Goal: Task Accomplishment & Management: Use online tool/utility

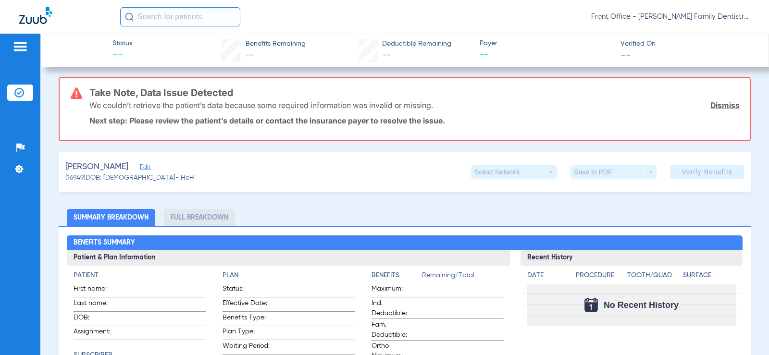
scroll to position [48, 0]
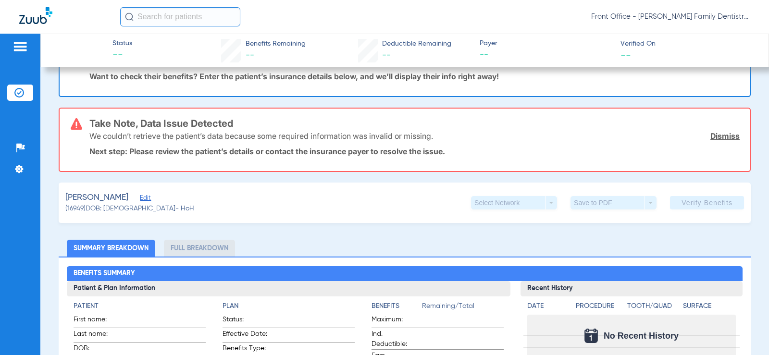
click at [147, 201] on span "Edit" at bounding box center [144, 199] width 9 height 9
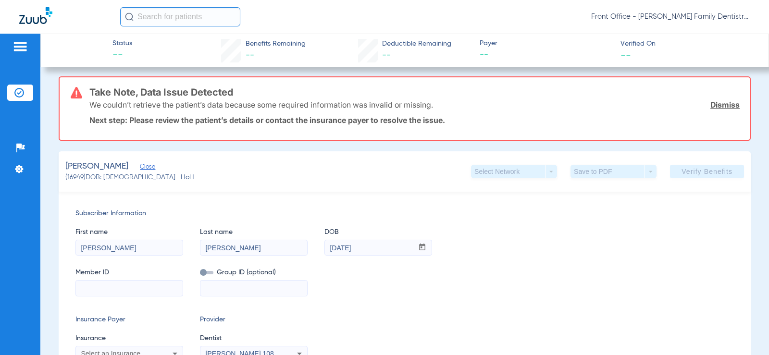
scroll to position [96, 0]
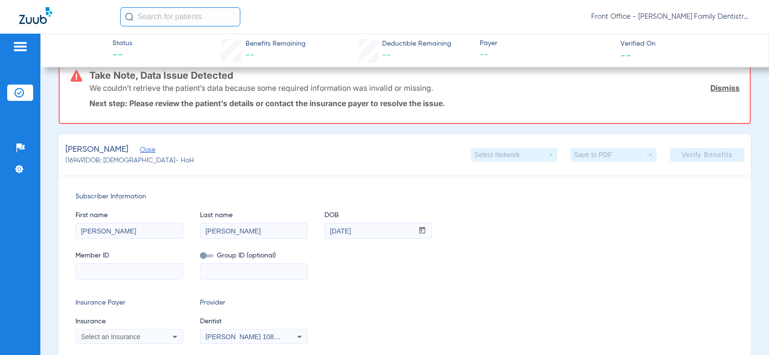
click at [158, 272] on input at bounding box center [129, 271] width 107 height 15
type input "112M71279"
click at [230, 272] on input at bounding box center [254, 271] width 107 height 15
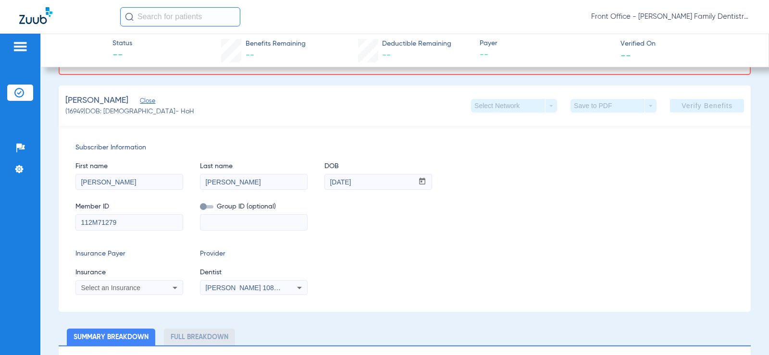
scroll to position [192, 0]
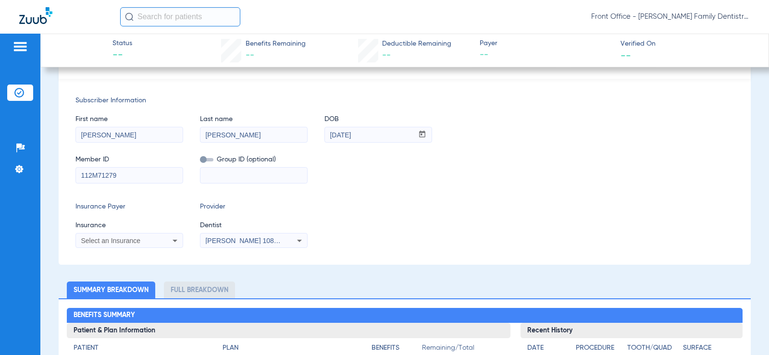
click at [155, 238] on div "Select an Insurance" at bounding box center [119, 241] width 77 height 7
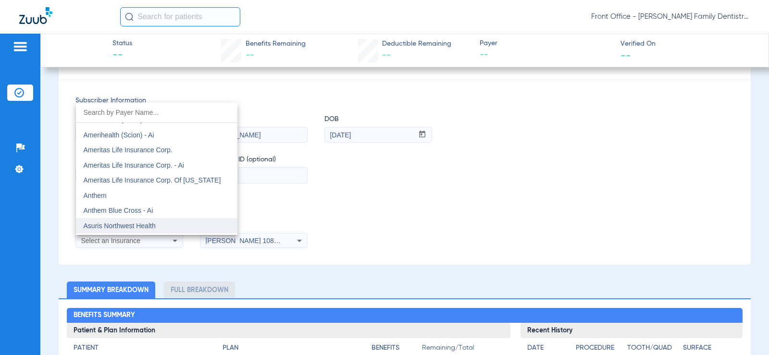
scroll to position [337, 0]
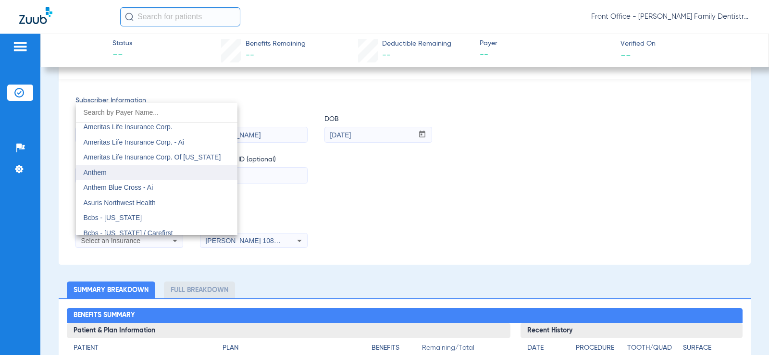
click at [141, 172] on mat-option "Anthem" at bounding box center [157, 172] width 162 height 15
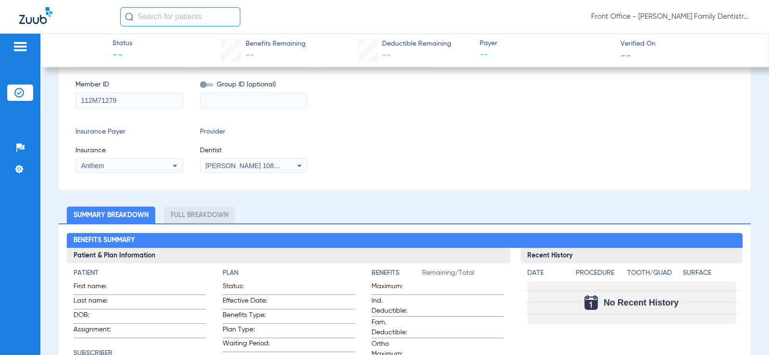
scroll to position [117, 0]
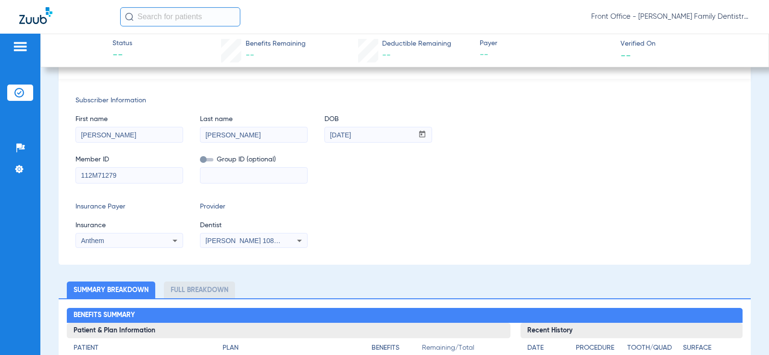
click at [284, 237] on div "[PERSON_NAME] 1083226609" at bounding box center [254, 241] width 107 height 12
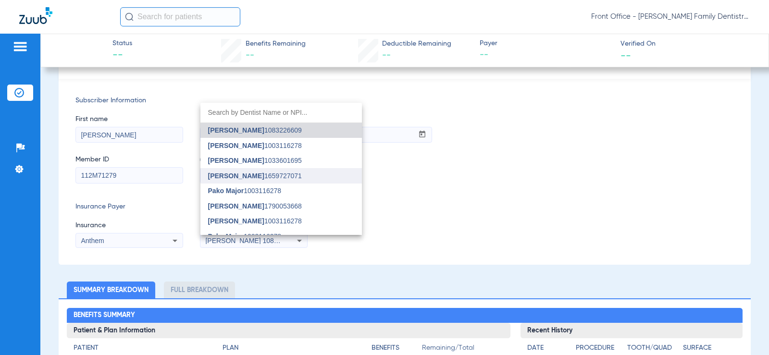
scroll to position [24, 0]
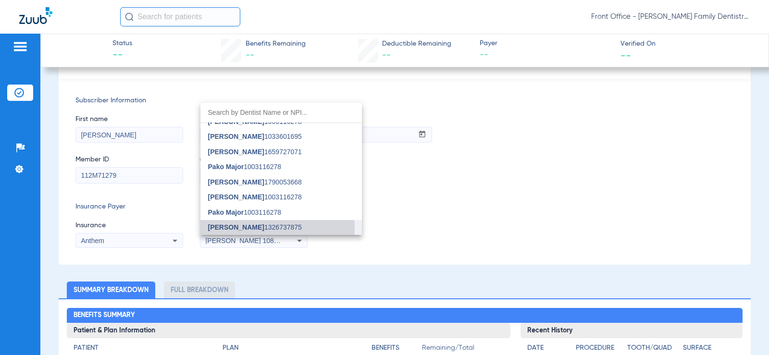
click at [258, 228] on span "Collin Zweifel 1326737875" at bounding box center [255, 227] width 94 height 7
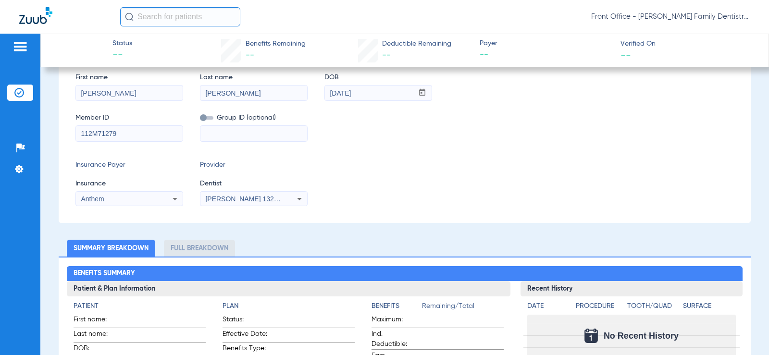
scroll to position [69, 0]
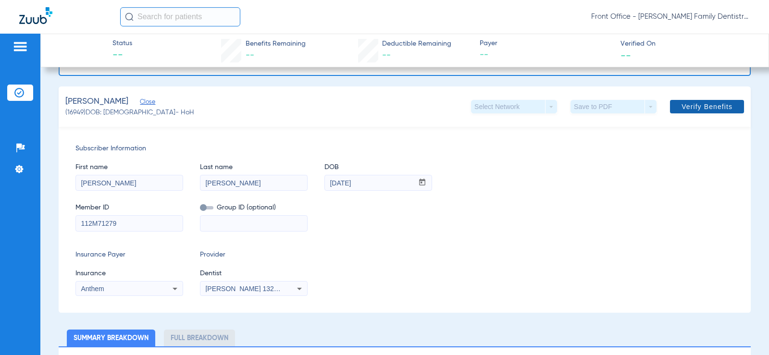
click at [698, 106] on span "Verify Benefits" at bounding box center [707, 107] width 51 height 8
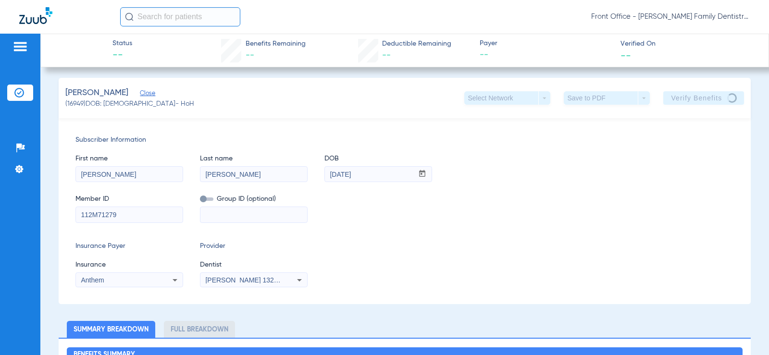
scroll to position [0, 0]
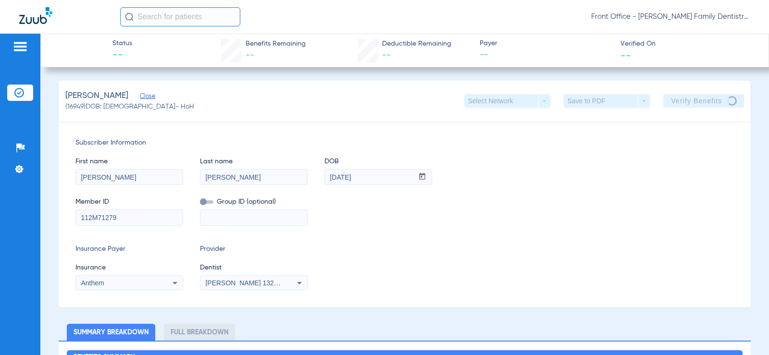
click at [701, 50] on app-verified-on-section "Verified On --" at bounding box center [687, 50] width 133 height 23
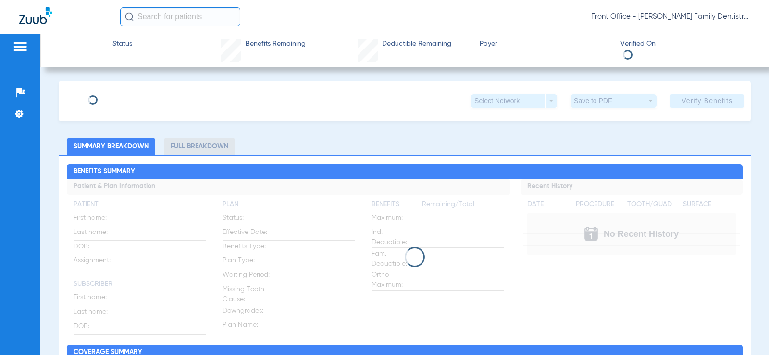
type input "[PERSON_NAME]"
type input "[DATE]"
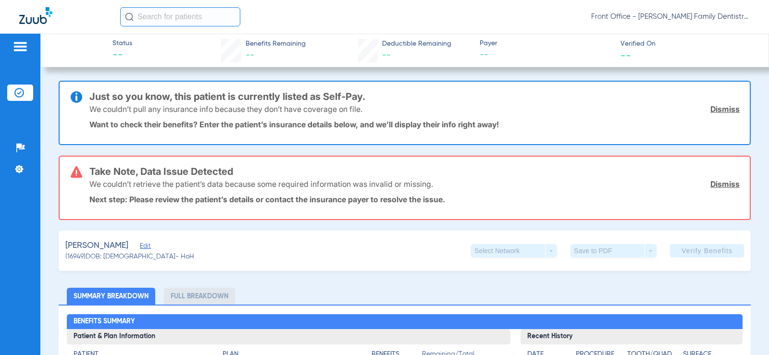
click at [726, 107] on link "Dismiss" at bounding box center [725, 109] width 29 height 10
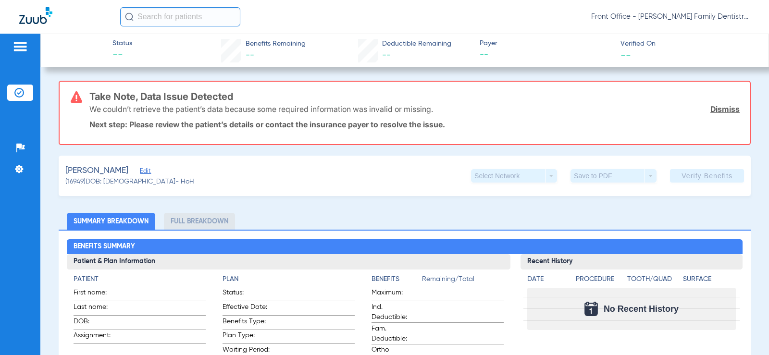
click at [726, 107] on link "Dismiss" at bounding box center [725, 109] width 29 height 10
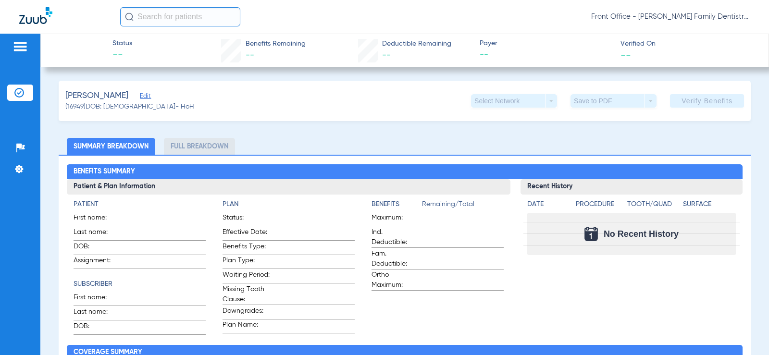
click at [143, 95] on span "Edit" at bounding box center [144, 97] width 9 height 9
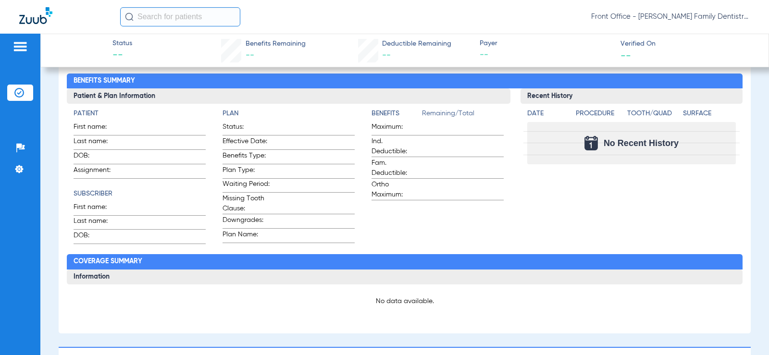
scroll to position [192, 0]
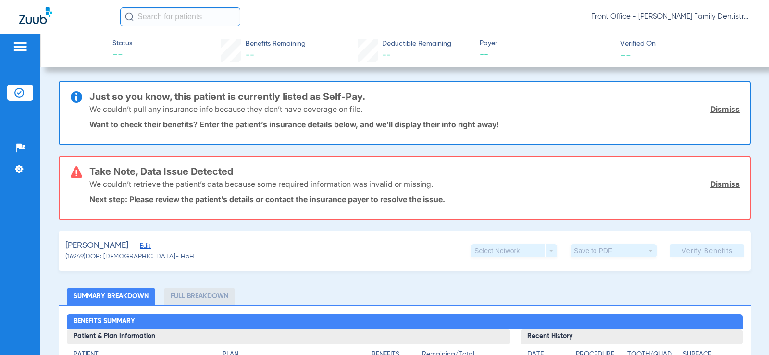
click at [143, 251] on span "Edit" at bounding box center [144, 247] width 9 height 9
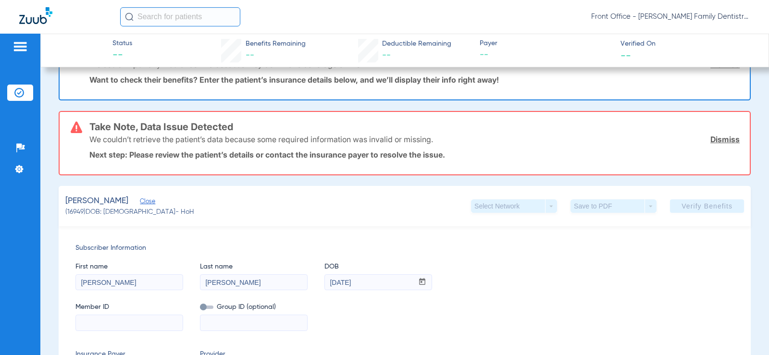
scroll to position [96, 0]
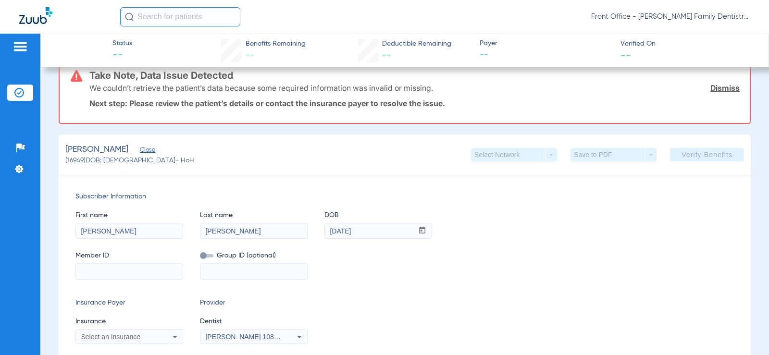
click at [82, 263] on mat-form-field at bounding box center [129, 270] width 108 height 19
click at [99, 273] on input at bounding box center [129, 271] width 107 height 15
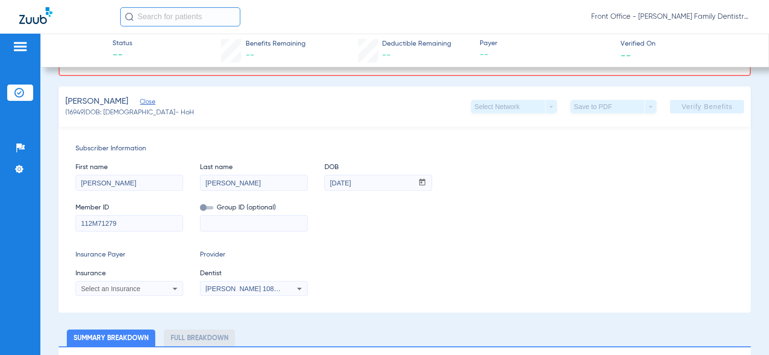
type input "112M71279"
click at [147, 292] on div "Select an Insurance" at bounding box center [129, 289] width 107 height 12
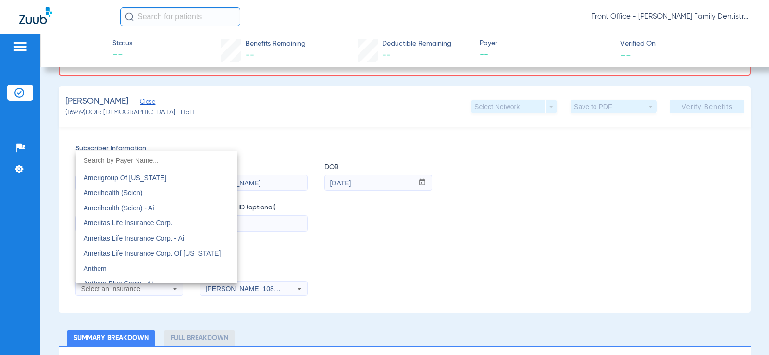
scroll to position [337, 0]
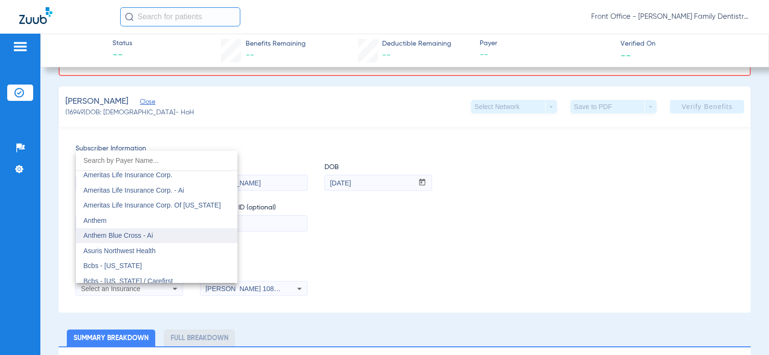
click at [161, 233] on mat-option "Anthem Blue Cross - Ai" at bounding box center [157, 235] width 162 height 15
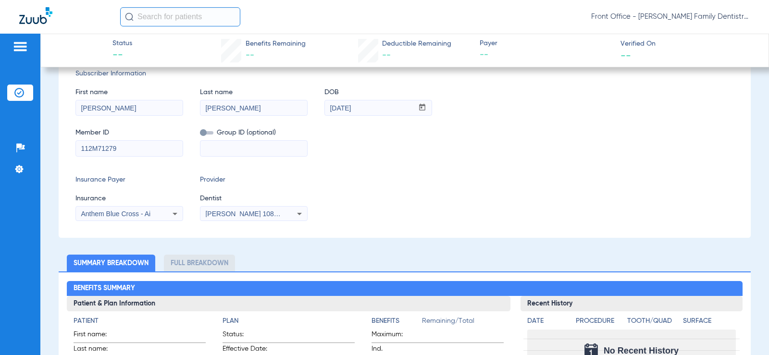
scroll to position [69, 0]
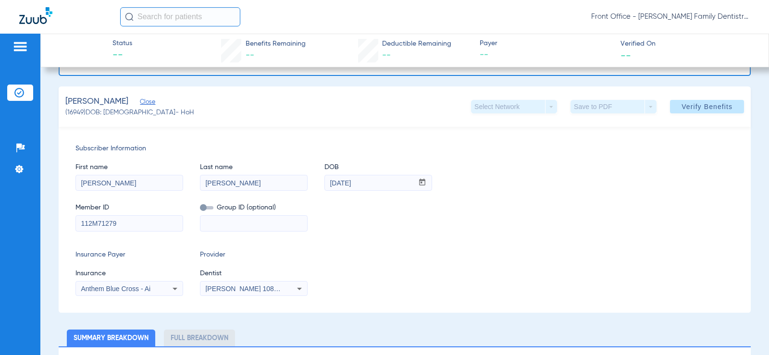
click at [263, 288] on span "[PERSON_NAME] 1083226609" at bounding box center [252, 289] width 95 height 8
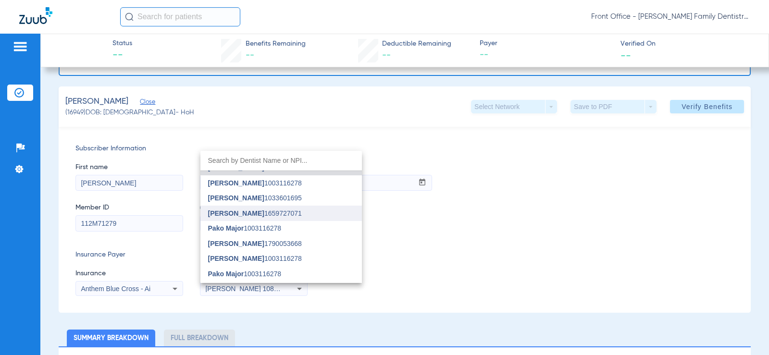
scroll to position [0, 0]
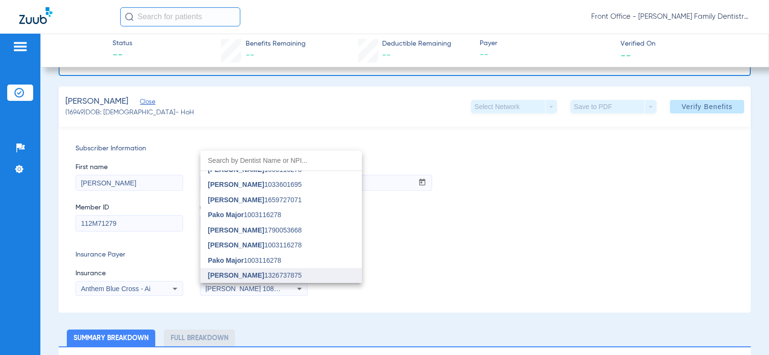
click at [261, 269] on mat-option "Collin Zweifel 1326737875" at bounding box center [282, 275] width 162 height 15
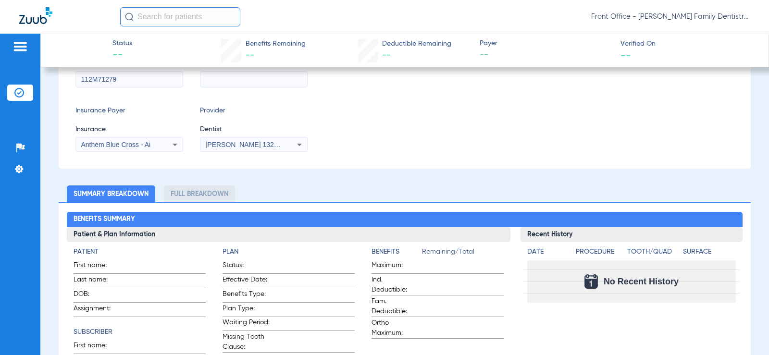
scroll to position [69, 0]
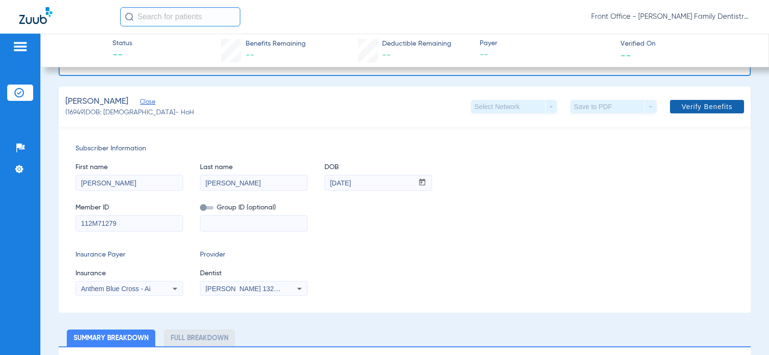
click at [698, 108] on span "Verify Benefits" at bounding box center [707, 107] width 51 height 8
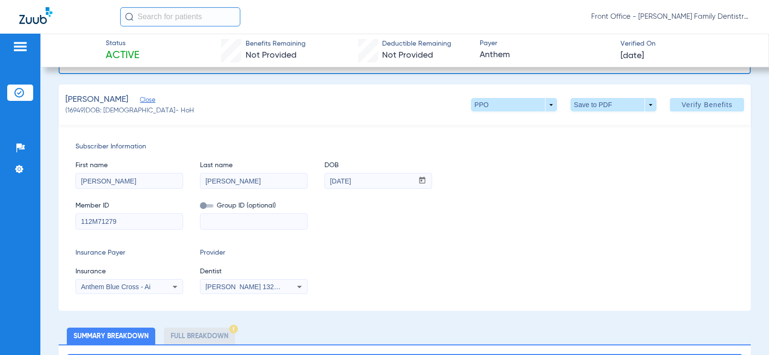
scroll to position [0, 0]
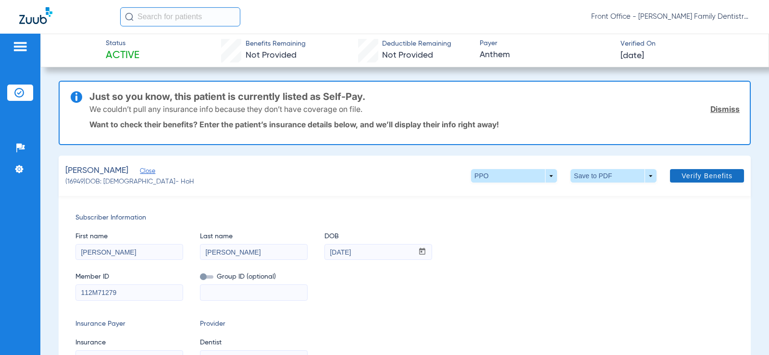
click at [715, 109] on link "Dismiss" at bounding box center [725, 109] width 29 height 10
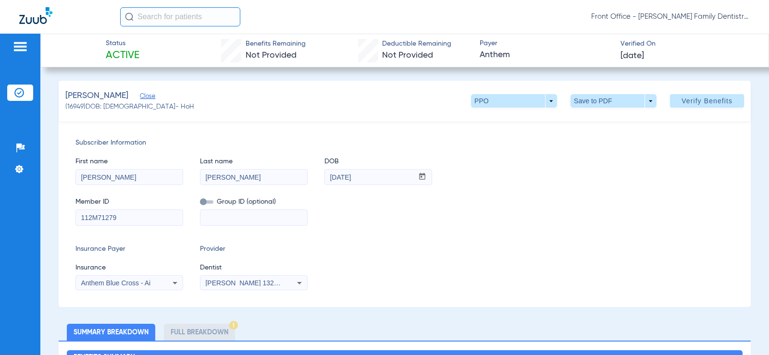
scroll to position [96, 0]
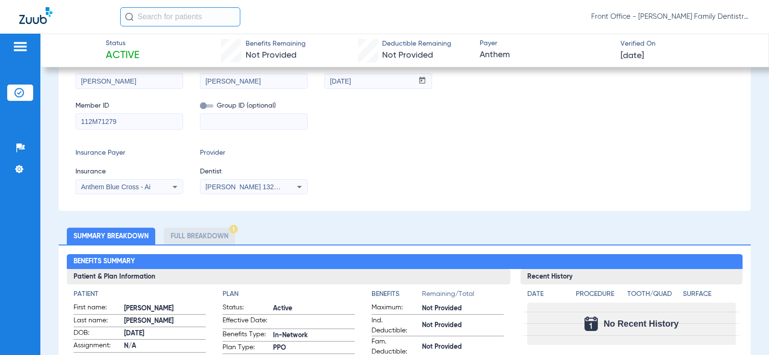
click at [205, 233] on li "Full Breakdown" at bounding box center [199, 236] width 71 height 17
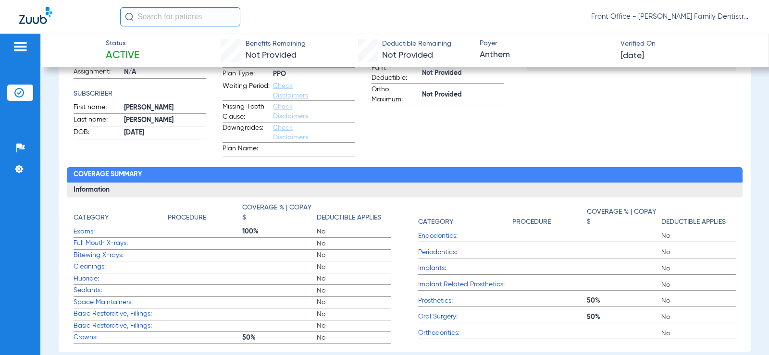
scroll to position [192, 0]
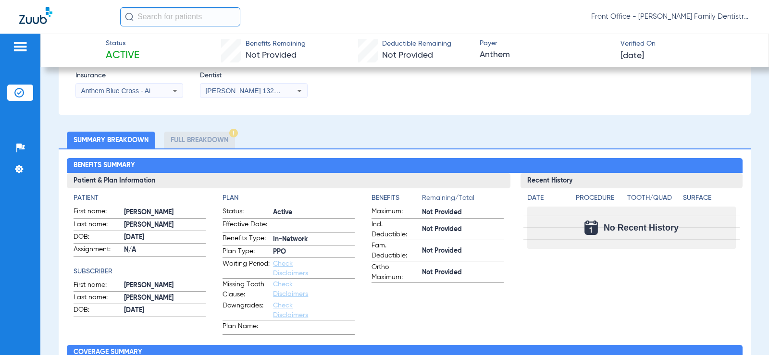
click at [200, 134] on li "Full Breakdown" at bounding box center [199, 140] width 71 height 17
drag, startPoint x: 190, startPoint y: 147, endPoint x: 276, endPoint y: 130, distance: 87.2
click at [191, 147] on li "Full Breakdown" at bounding box center [199, 140] width 71 height 17
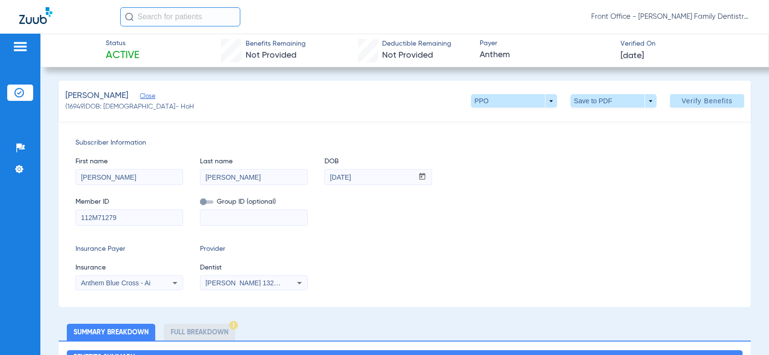
scroll to position [240, 0]
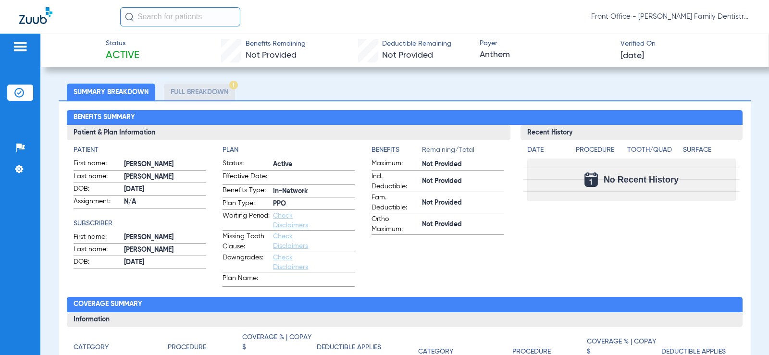
click at [223, 96] on li "Full Breakdown" at bounding box center [199, 92] width 71 height 17
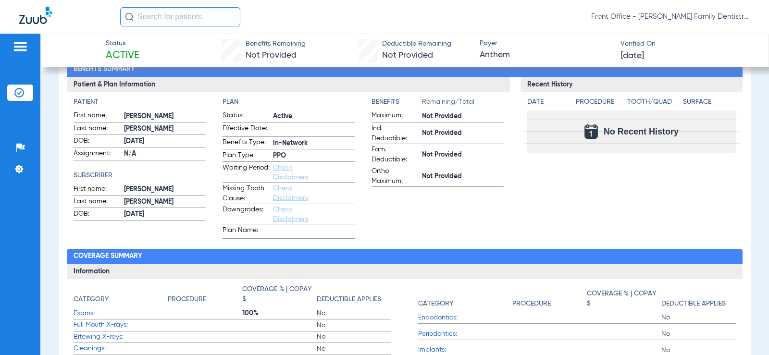
click at [233, 53] on div "Benefits Remaining Not Provided" at bounding box center [263, 51] width 85 height 24
drag, startPoint x: 379, startPoint y: 66, endPoint x: 432, endPoint y: 48, distance: 55.5
click at [380, 66] on div "Status Active Benefits Remaining Not Provided Deductible Remaining Not Provided…" at bounding box center [404, 51] width 729 height 34
drag, startPoint x: 433, startPoint y: 48, endPoint x: 389, endPoint y: 61, distance: 45.8
click at [389, 61] on div "Deductible Remaining Not Provided" at bounding box center [416, 51] width 69 height 24
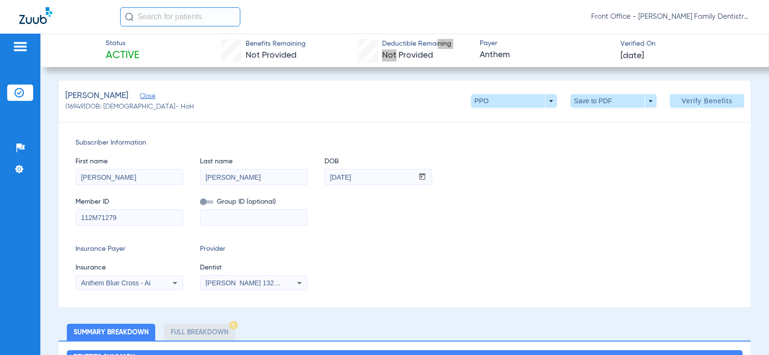
scroll to position [48, 0]
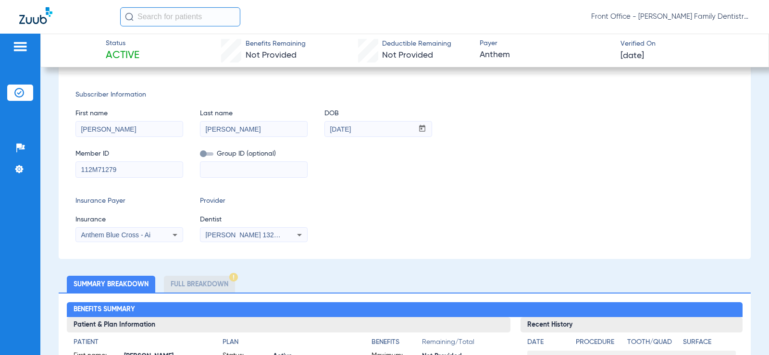
click at [526, 174] on div "Member ID 112M71279 Group ID (optional)" at bounding box center [404, 158] width 659 height 37
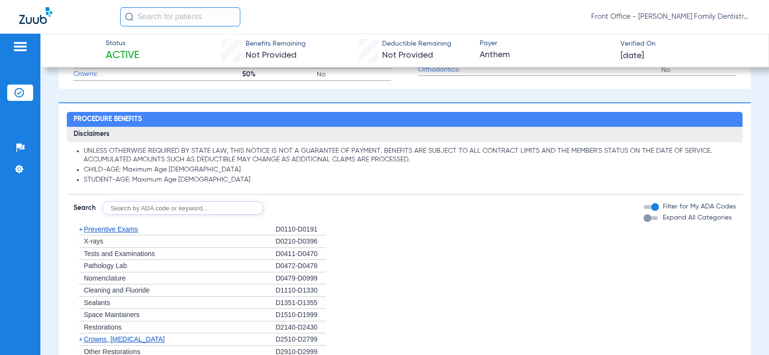
scroll to position [607, 0]
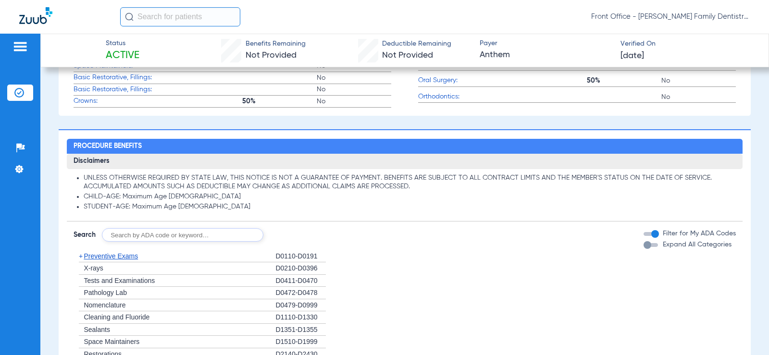
click at [644, 243] on div "button" at bounding box center [648, 245] width 8 height 8
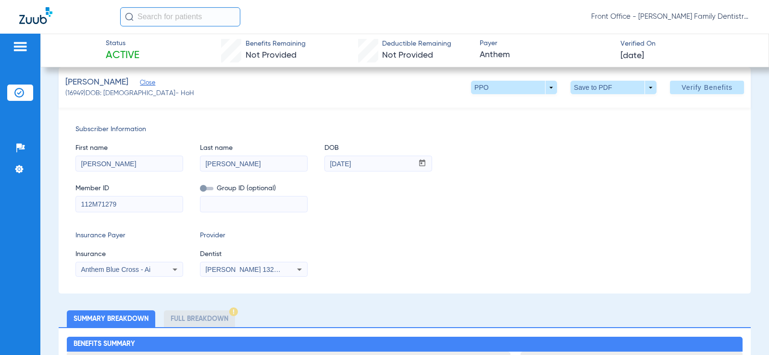
scroll to position [0, 0]
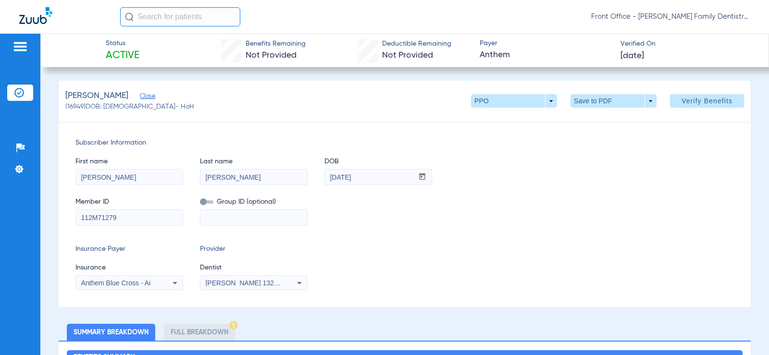
click at [153, 287] on div "Anthem Blue Cross - Ai" at bounding box center [129, 283] width 107 height 12
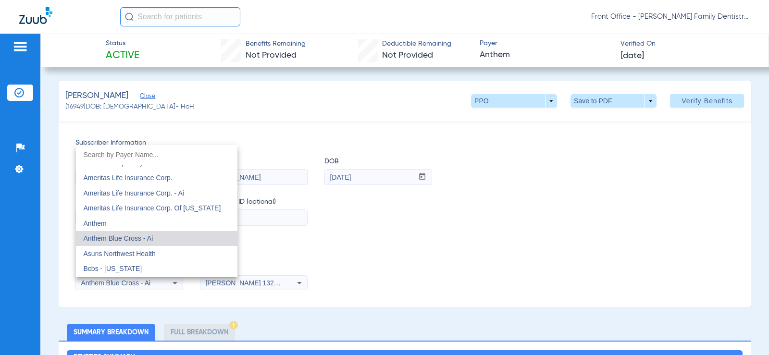
scroll to position [345, 0]
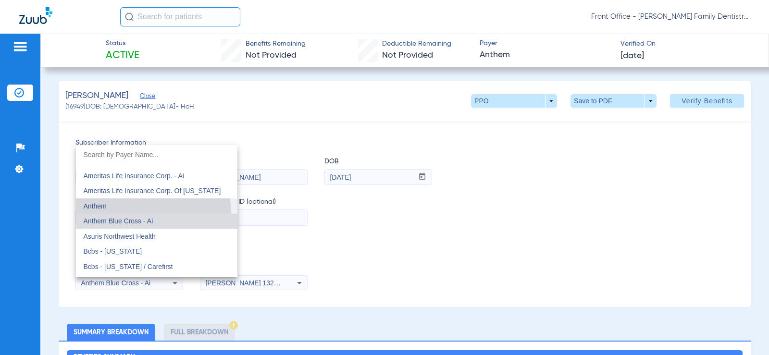
click at [146, 213] on mat-option "Anthem" at bounding box center [157, 206] width 162 height 15
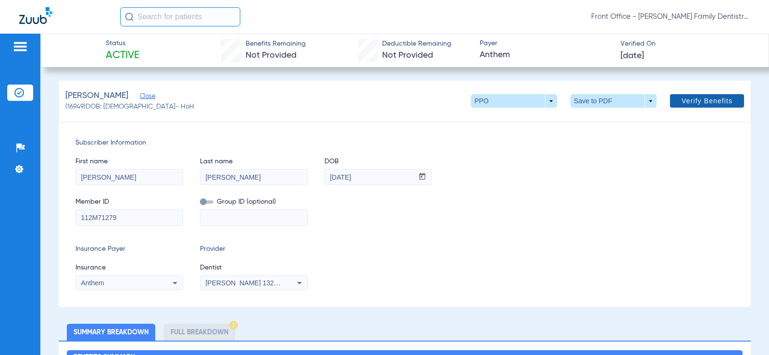
click at [686, 106] on span at bounding box center [707, 100] width 74 height 23
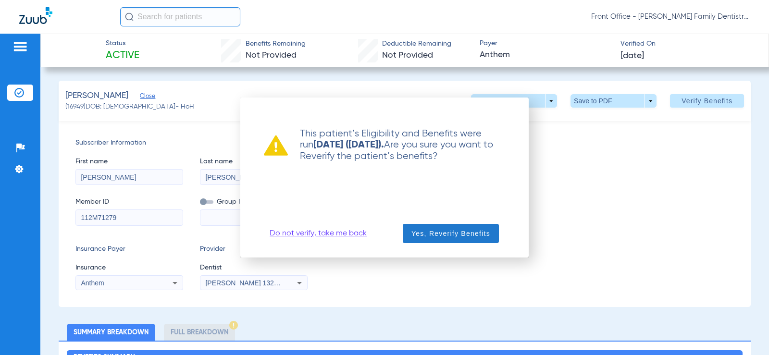
click at [468, 236] on span "Yes, Reverify Benefits" at bounding box center [451, 234] width 79 height 10
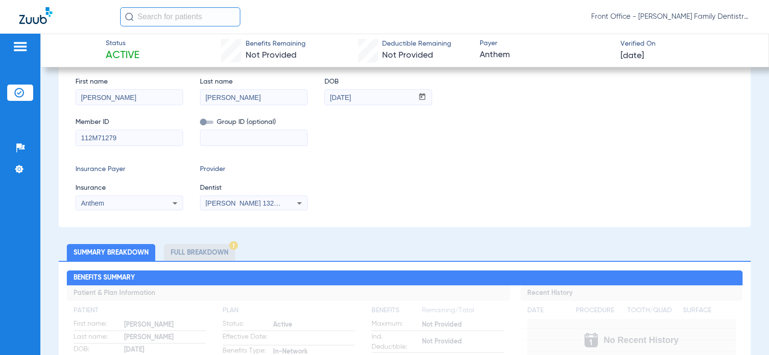
scroll to position [0, 0]
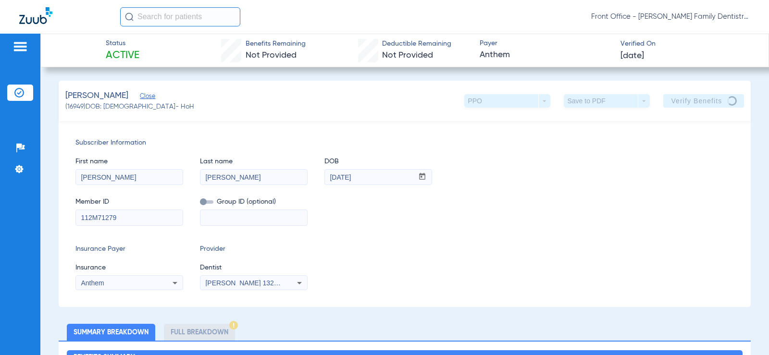
click at [134, 283] on div "Anthem" at bounding box center [119, 283] width 77 height 7
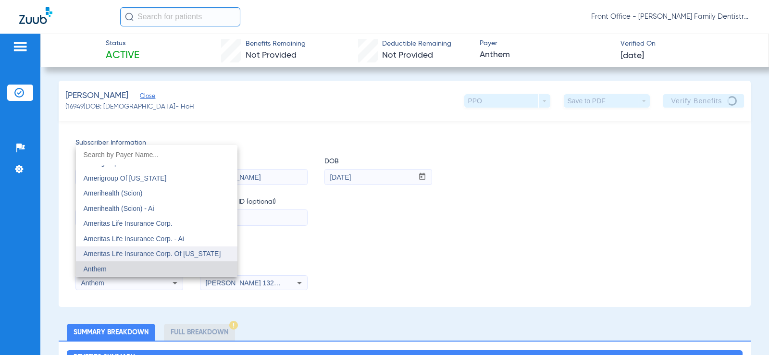
scroll to position [330, 0]
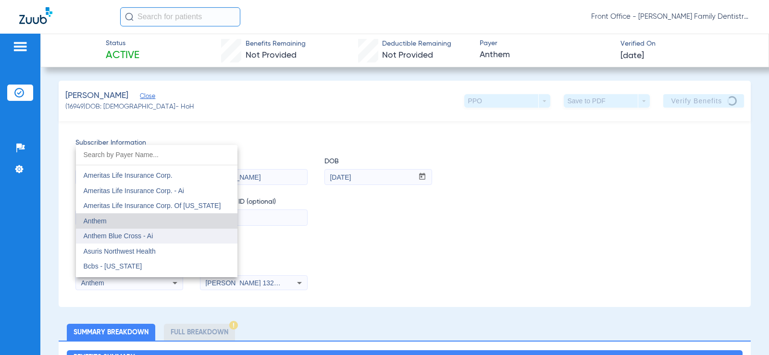
click at [158, 240] on mat-option "Anthem Blue Cross - Ai" at bounding box center [157, 236] width 162 height 15
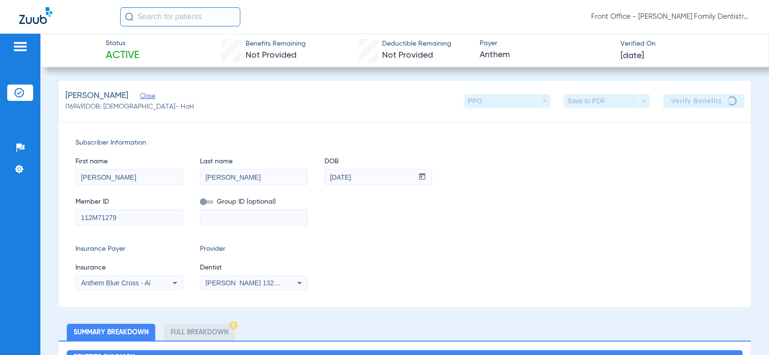
click at [692, 117] on div "Beimel, Colleen Close (16949) DOB: 01/24/1949 - HoH PPO arrow_drop_down Save to…" at bounding box center [405, 101] width 692 height 40
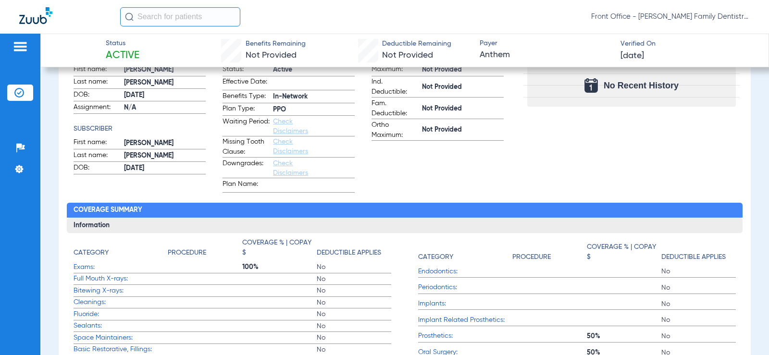
scroll to position [433, 0]
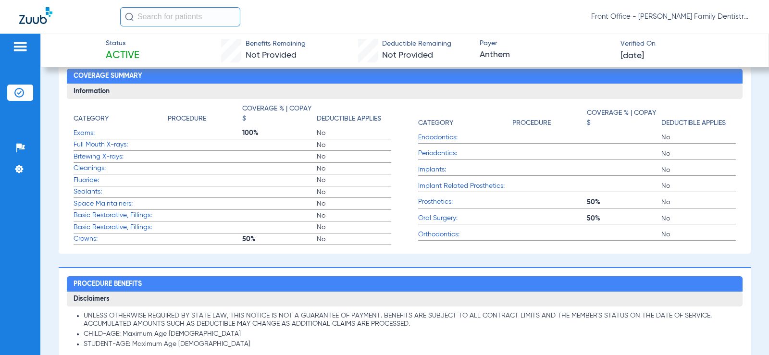
drag, startPoint x: 12, startPoint y: 51, endPoint x: 19, endPoint y: 48, distance: 7.8
click at [12, 51] on div at bounding box center [20, 48] width 26 height 14
click at [19, 48] on img at bounding box center [20, 47] width 15 height 12
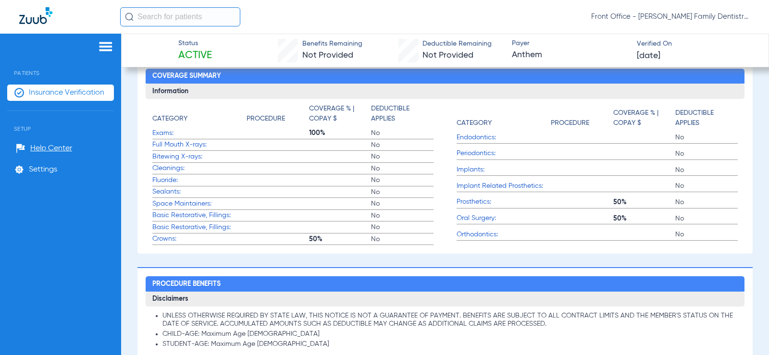
click at [78, 87] on li "Insurance Verification" at bounding box center [60, 93] width 107 height 16
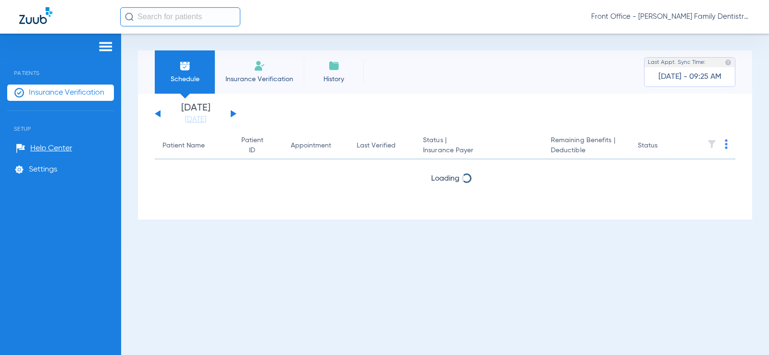
click at [273, 71] on li "Insurance Verification" at bounding box center [259, 71] width 89 height 43
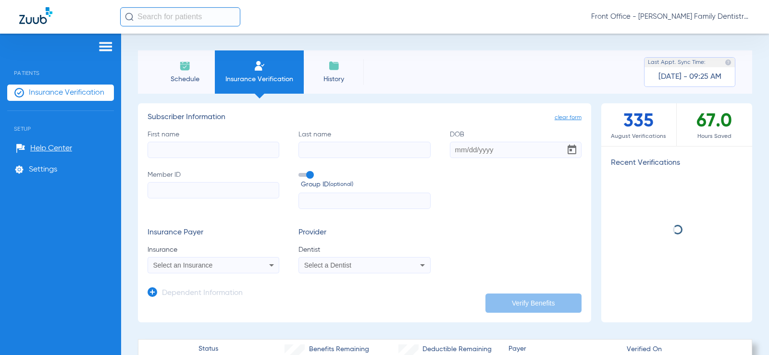
click at [184, 76] on span "Schedule" at bounding box center [185, 80] width 46 height 10
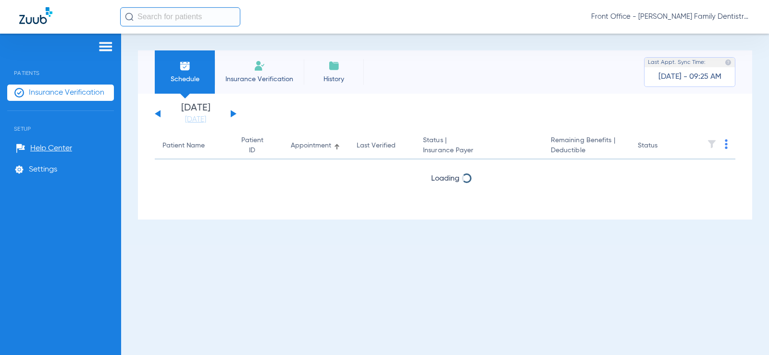
click at [227, 111] on div "[DATE] [DATE] [DATE] [DATE] [DATE] [DATE] [DATE] [DATE] [DATE] [DATE] [DATE] [D…" at bounding box center [196, 113] width 82 height 21
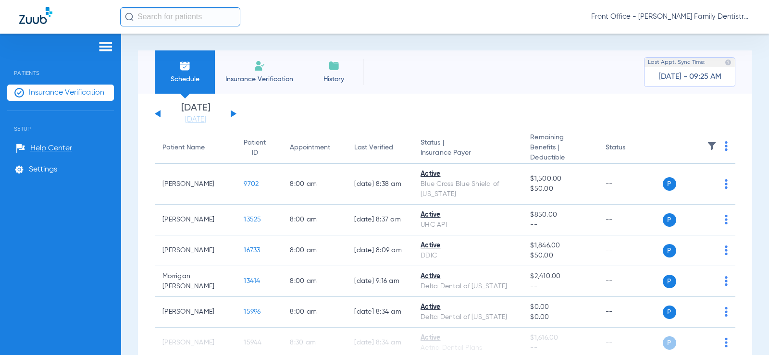
click at [231, 113] on button at bounding box center [234, 113] width 6 height 7
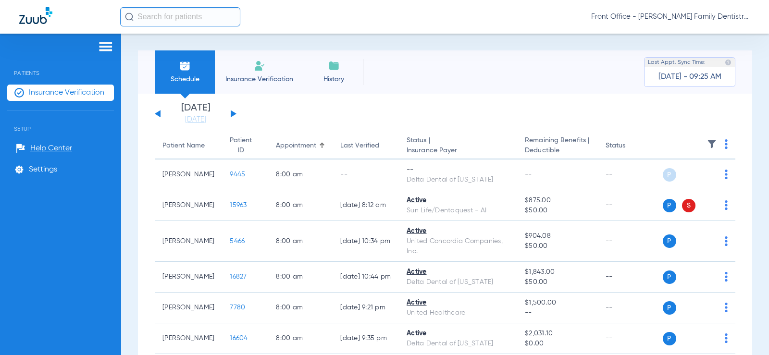
click at [725, 143] on img at bounding box center [726, 144] width 3 height 10
click at [694, 189] on button "Verify All" at bounding box center [682, 184] width 75 height 19
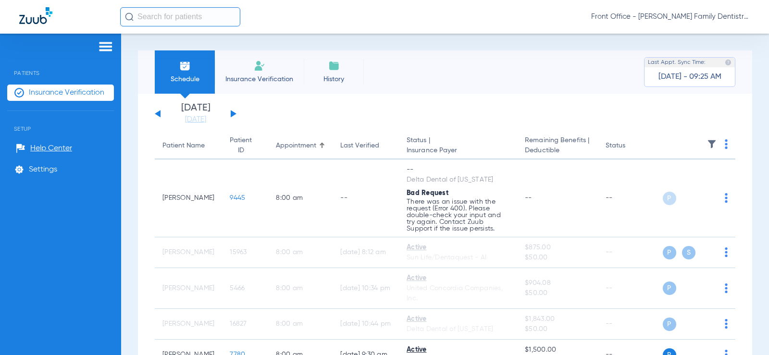
click at [265, 71] on li "Insurance Verification" at bounding box center [259, 71] width 89 height 43
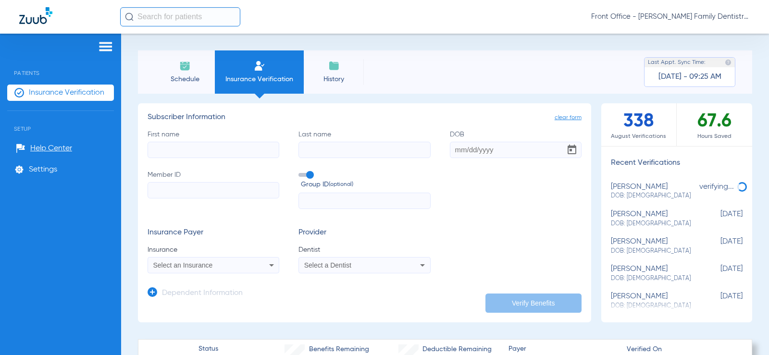
drag, startPoint x: 761, startPoint y: 5, endPoint x: 766, endPoint y: 5, distance: 4.8
click at [761, 5] on div "Front Office - [PERSON_NAME] Family Dentistry" at bounding box center [384, 17] width 769 height 34
